Goal: Navigation & Orientation: Go to known website

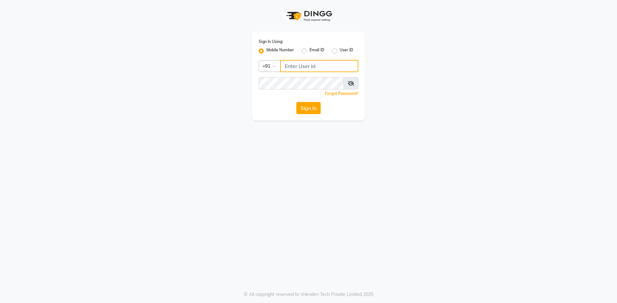
click at [287, 67] on input "Username" at bounding box center [319, 66] width 78 height 12
type input "6202268257"
click at [282, 144] on div "Sign In Using: Mobile Number Email ID User ID Country Code × [PHONE_NUMBER] Rem…" at bounding box center [308, 151] width 617 height 303
click at [298, 111] on button "Sign In" at bounding box center [308, 108] width 24 height 12
